Goal: Check status

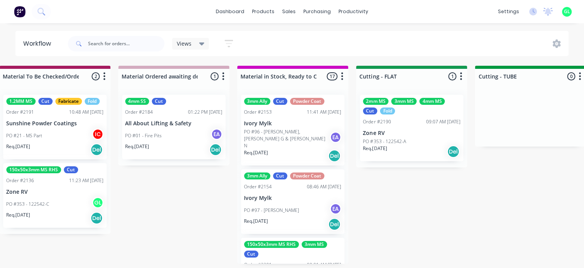
scroll to position [116, 0]
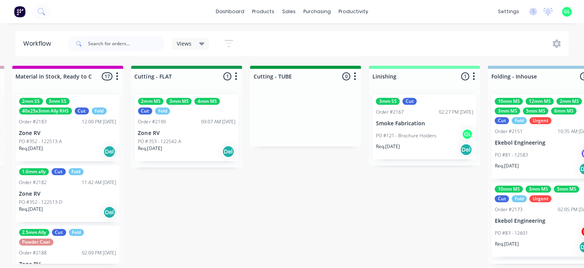
scroll to position [0, 1312]
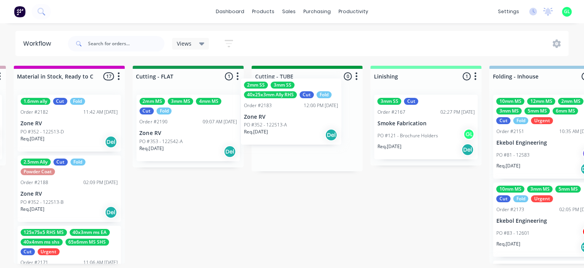
drag, startPoint x: 53, startPoint y: 138, endPoint x: 290, endPoint y: 119, distance: 237.9
click at [290, 119] on div "Submitted 14 Status colour #273444 hex #273444 Save Cancel Summaries Total orde…" at bounding box center [222, 165] width 3081 height 198
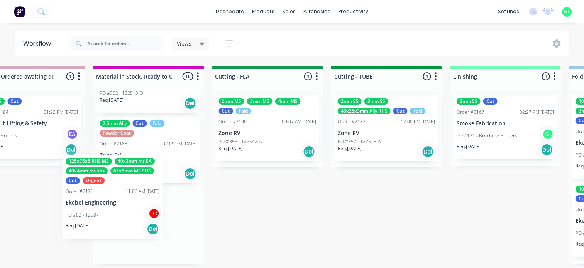
scroll to position [1, 1228]
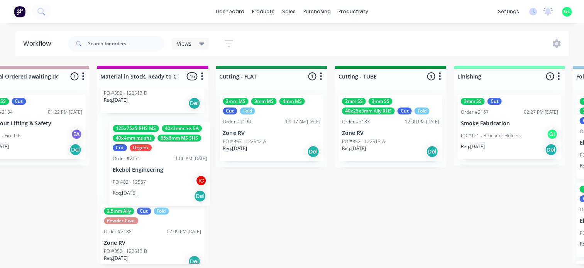
drag, startPoint x: 48, startPoint y: 243, endPoint x: 143, endPoint y: 178, distance: 115.1
click at [143, 178] on div "1.6mm ally Cut Fold Order #2182 11:42 AM [DATE] Zone RV PO #352 - 122513-D Req.…" at bounding box center [152, 175] width 111 height 175
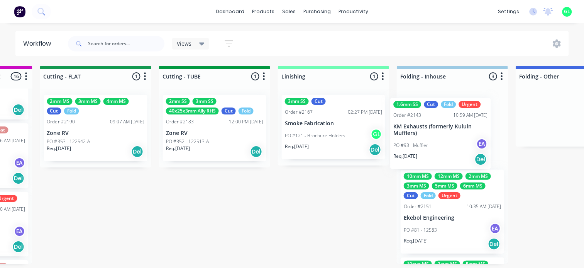
scroll to position [1, 1405]
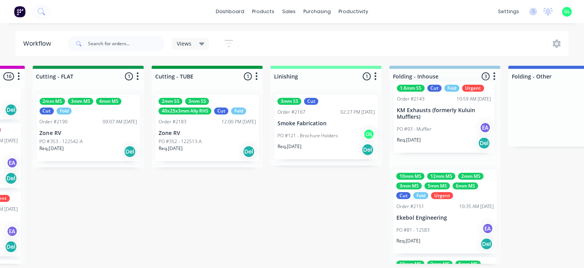
drag, startPoint x: 144, startPoint y: 173, endPoint x: 443, endPoint y: 122, distance: 303.6
click at [443, 122] on div "Submitted 14 Status colour #273444 hex #273444 Save Cancel Summaries Total orde…" at bounding box center [122, 165] width 3081 height 198
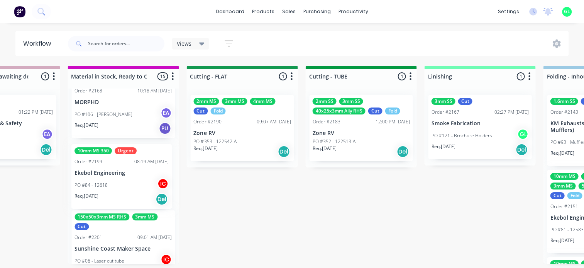
scroll to position [1, 1257]
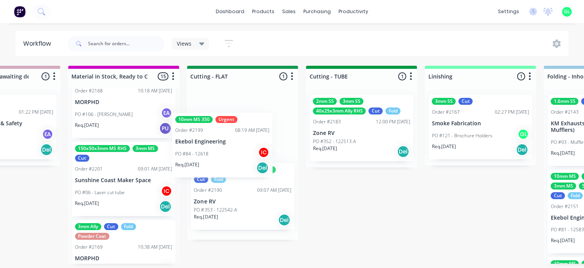
drag, startPoint x: 159, startPoint y: 168, endPoint x: 221, endPoint y: 140, distance: 67.3
click at [221, 140] on div "Submitted 14 Status colour #273444 hex #273444 Save Cancel Summaries Total orde…" at bounding box center [277, 165] width 3081 height 198
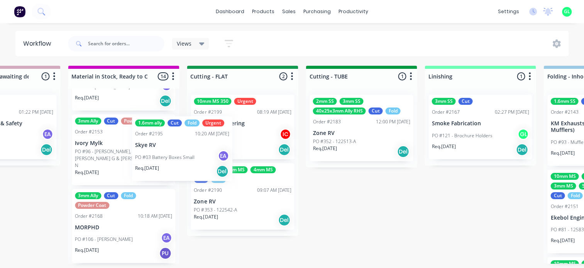
scroll to position [1, 1257]
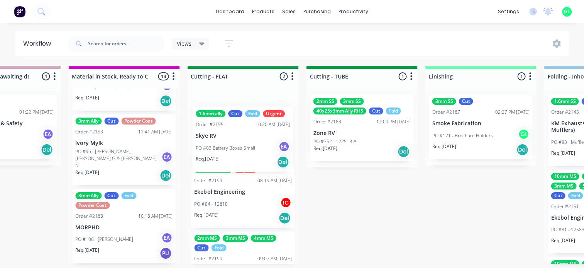
drag, startPoint x: 173, startPoint y: 161, endPoint x: 234, endPoint y: 152, distance: 61.3
click at [234, 152] on div "Submitted 14 Status colour #273444 hex #273444 Save Cancel Summaries Total orde…" at bounding box center [277, 165] width 3081 height 198
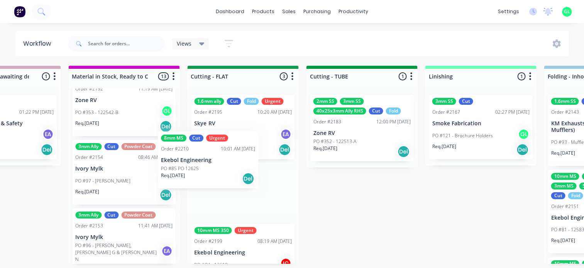
scroll to position [1, 1257]
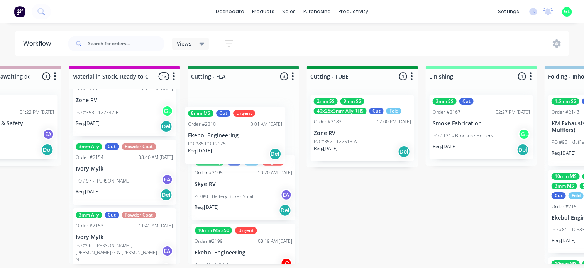
drag, startPoint x: 110, startPoint y: 185, endPoint x: 229, endPoint y: 145, distance: 124.8
click at [229, 145] on div "Submitted 14 Status colour #273444 hex #273444 Save Cancel Summaries Total orde…" at bounding box center [278, 165] width 3081 height 198
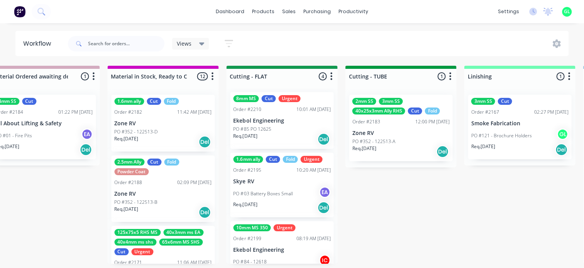
scroll to position [0, 0]
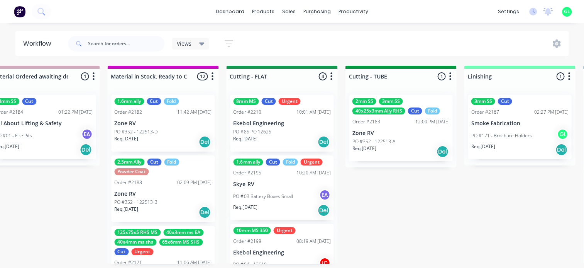
click at [270, 207] on div "Req. [DATE] Del" at bounding box center [281, 210] width 97 height 13
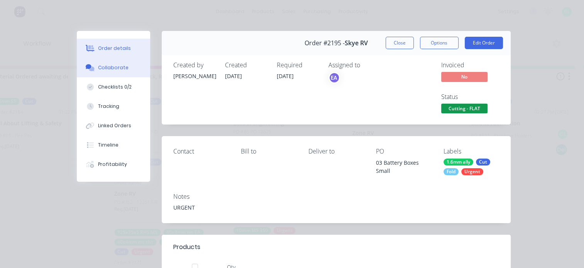
click at [113, 68] on div "Collaborate" at bounding box center [113, 67] width 31 height 7
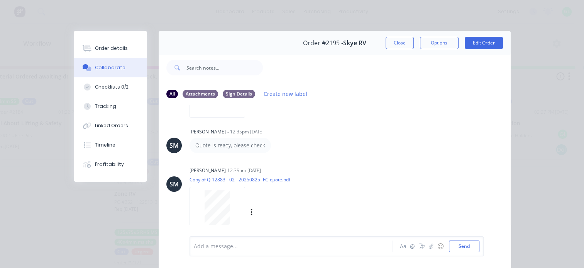
scroll to position [87, 0]
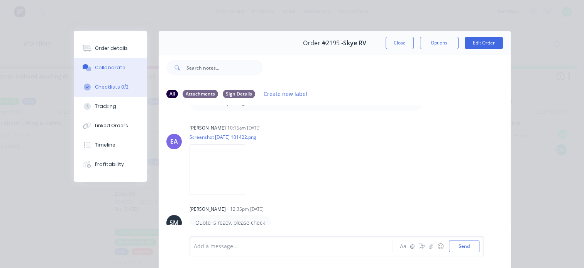
drag, startPoint x: 119, startPoint y: 90, endPoint x: 119, endPoint y: 85, distance: 5.8
click at [119, 90] on button "Checklists 0/2" at bounding box center [110, 86] width 73 height 19
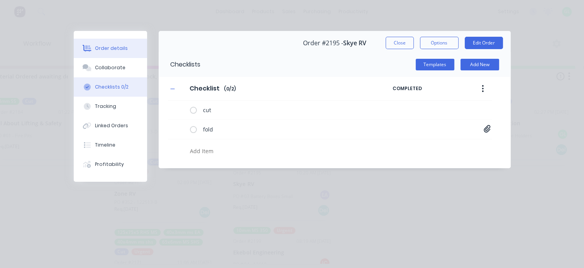
type textarea "x"
click at [110, 45] on div "Order details" at bounding box center [111, 48] width 33 height 7
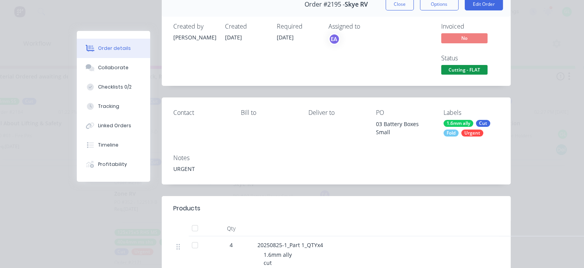
scroll to position [0, 0]
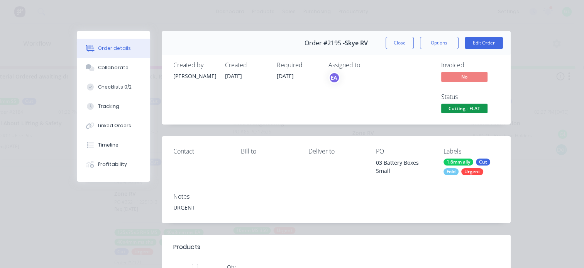
click at [448, 107] on span "Cutting - FLAT" at bounding box center [465, 109] width 46 height 10
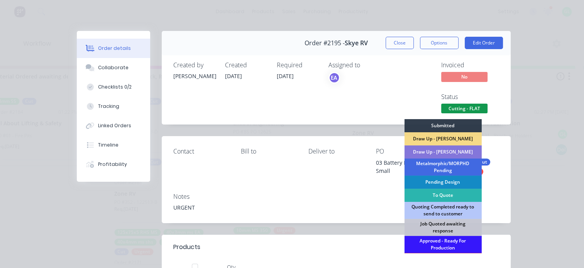
scroll to position [116, 0]
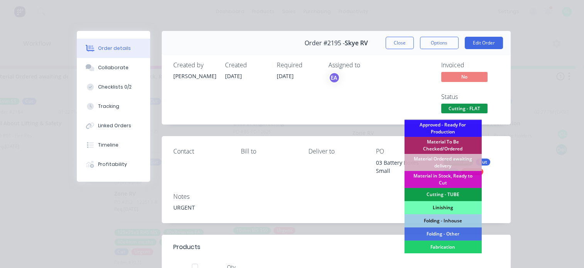
click at [426, 209] on div "Linishing" at bounding box center [442, 207] width 77 height 13
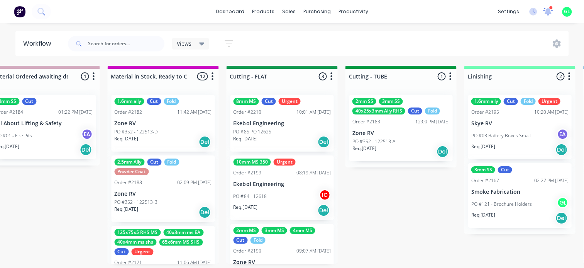
click at [550, 13] on icon at bounding box center [548, 10] width 7 height 7
